Goal: Complete application form

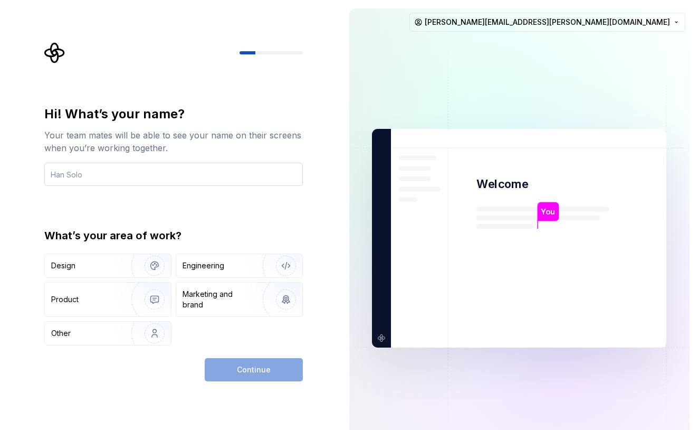
click at [226, 179] on input "text" at bounding box center [173, 174] width 259 height 23
type input "Gaba"
click at [248, 267] on img "button" at bounding box center [279, 265] width 68 height 71
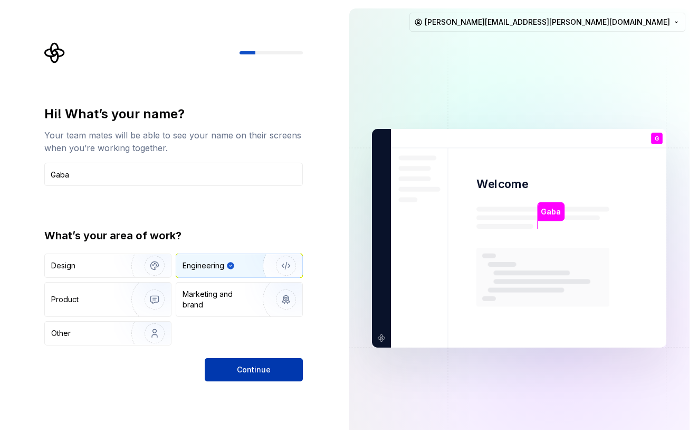
click at [262, 368] on span "Continue" at bounding box center [254, 369] width 34 height 11
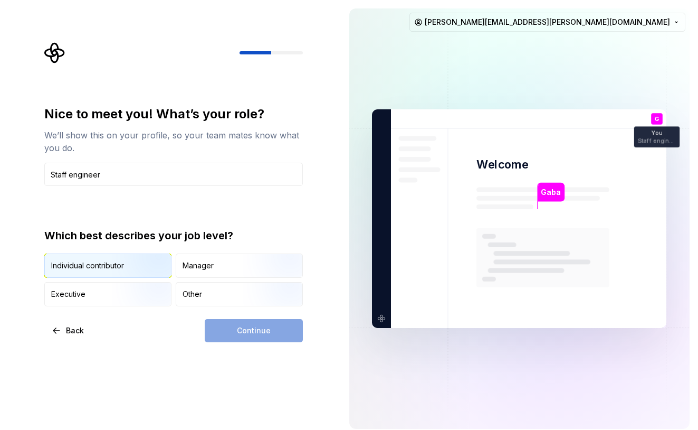
type input "Staff engineer"
click at [139, 265] on img "button" at bounding box center [146, 278] width 68 height 71
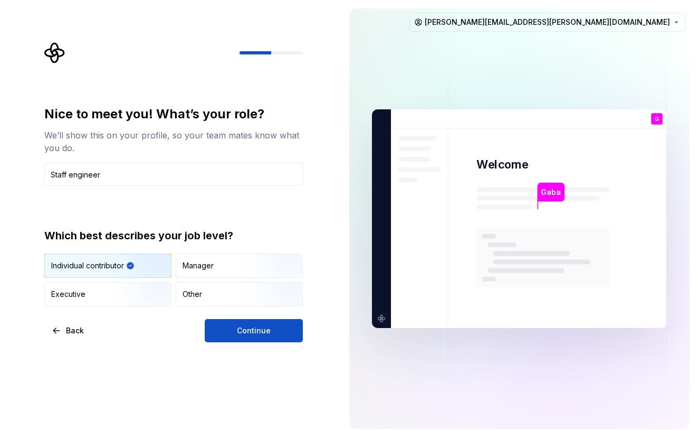
click at [265, 344] on div "Nice to meet you! What’s your role? We’ll show this on your profile, so your te…" at bounding box center [170, 218] width 341 height 437
click at [269, 328] on span "Continue" at bounding box center [254, 330] width 34 height 11
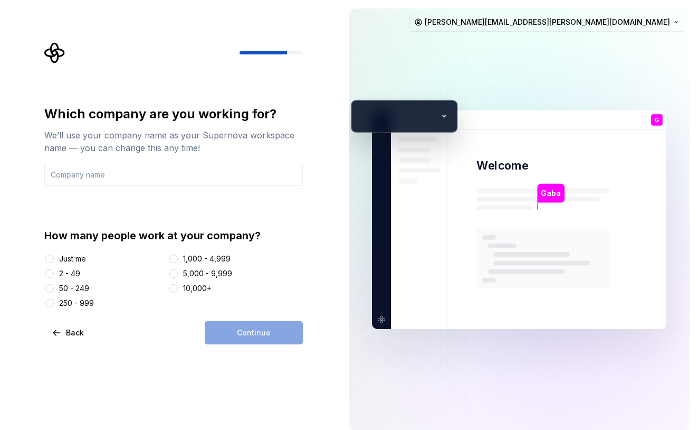
click at [78, 287] on div "50 - 249" at bounding box center [74, 288] width 30 height 11
click at [54, 287] on button "50 - 249" at bounding box center [49, 288] width 8 height 8
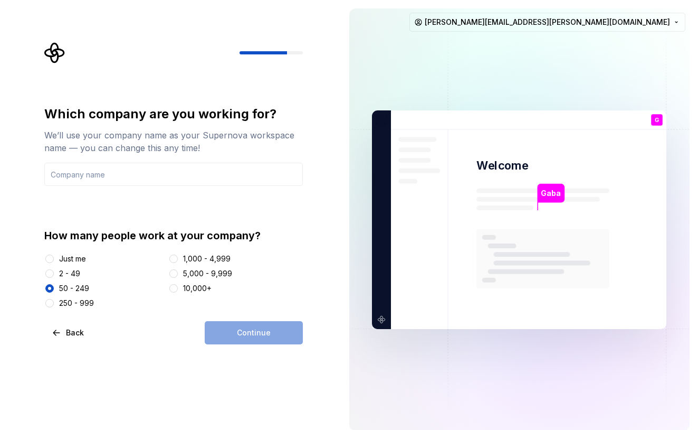
click at [243, 328] on div "Continue" at bounding box center [254, 332] width 98 height 23
click at [214, 174] on input "text" at bounding box center [173, 174] width 259 height 23
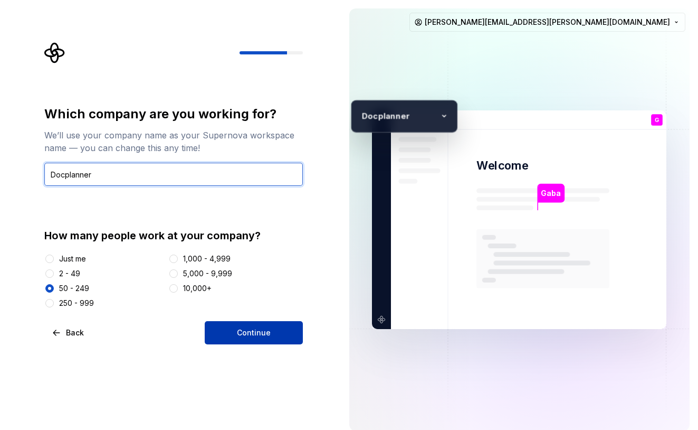
type input "Docplanner"
click at [264, 325] on button "Continue" at bounding box center [254, 332] width 98 height 23
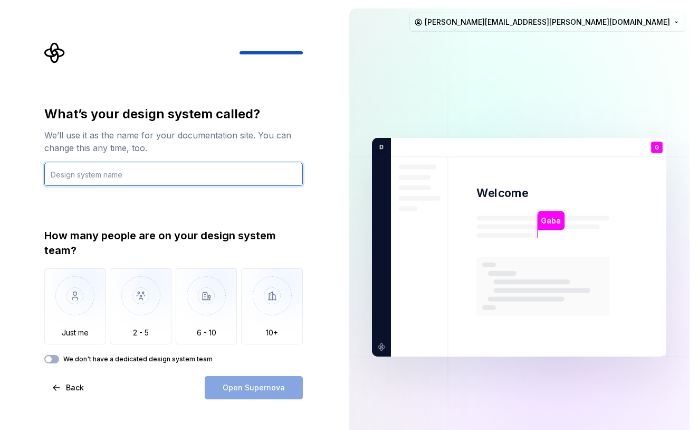
click at [134, 170] on input "text" at bounding box center [173, 174] width 259 height 23
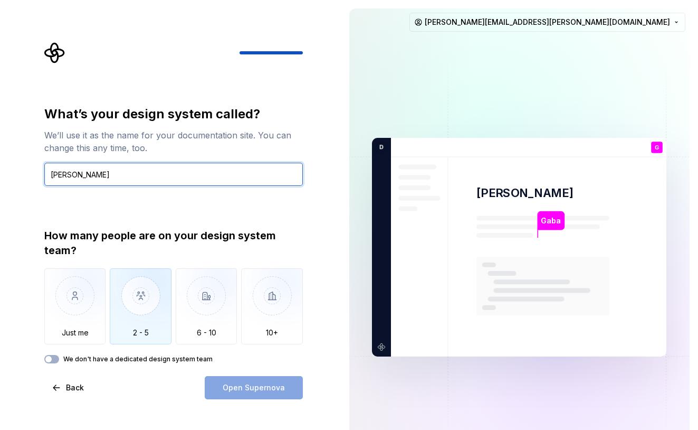
type input "[PERSON_NAME]"
drag, startPoint x: 147, startPoint y: 308, endPoint x: 151, endPoint y: 312, distance: 6.7
click at [147, 308] on img "button" at bounding box center [141, 303] width 62 height 71
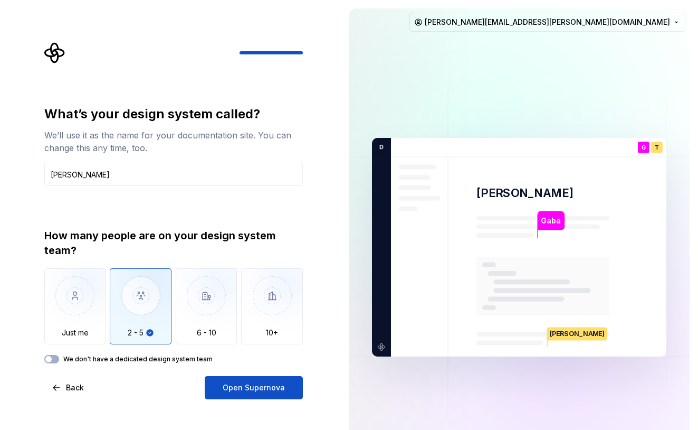
click at [271, 392] on button "Open Supernova" at bounding box center [254, 387] width 98 height 23
click at [679, 25] on html "What’s your design system called? We’ll use it as the name for your documentati…" at bounding box center [349, 215] width 698 height 430
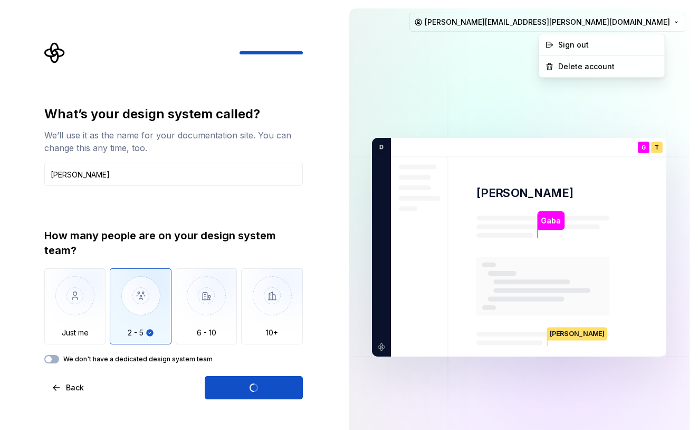
click at [677, 24] on html "What’s your design system called? We’ll use it as the name for your documentati…" at bounding box center [349, 215] width 698 height 430
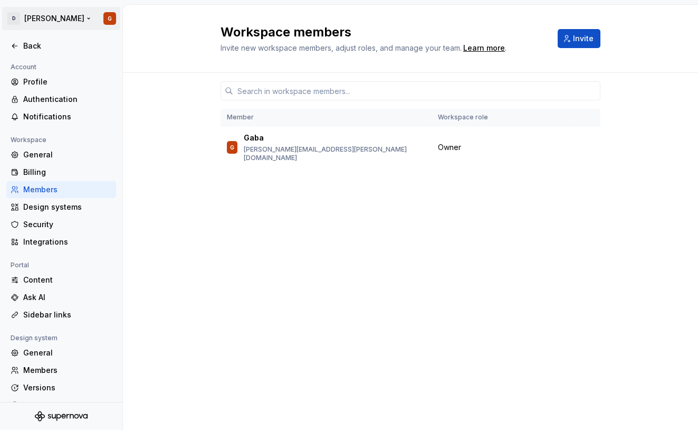
click at [11, 12] on html "[PERSON_NAME] G Back Account Profile Authentication Notifications Workspace Gen…" at bounding box center [349, 215] width 698 height 430
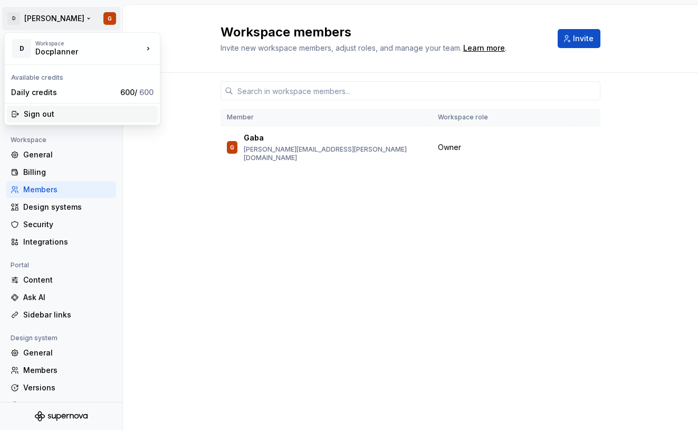
click at [43, 114] on div "Sign out" at bounding box center [89, 114] width 130 height 11
